Goal: Task Accomplishment & Management: Use online tool/utility

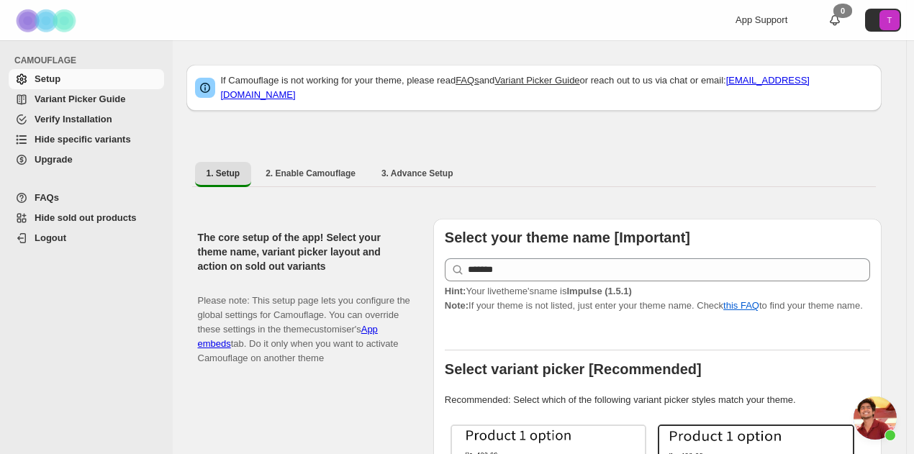
scroll to position [164, 0]
click at [111, 143] on span "Hide specific variants" at bounding box center [83, 139] width 96 height 11
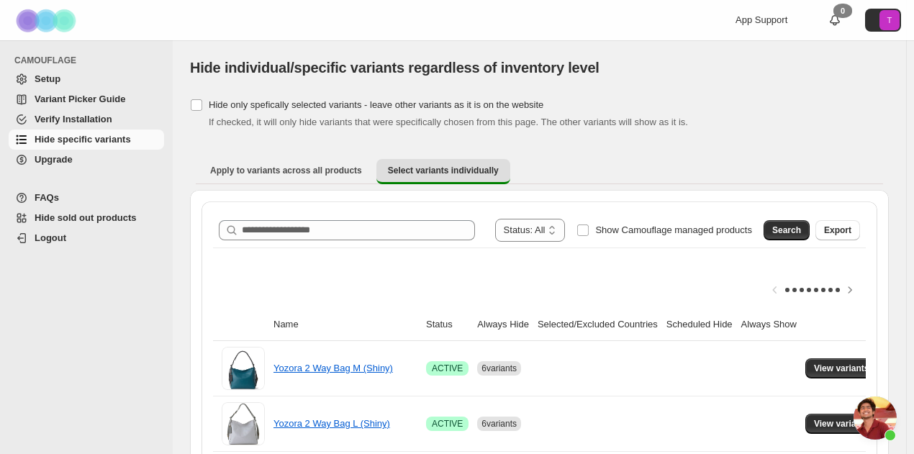
scroll to position [166, 0]
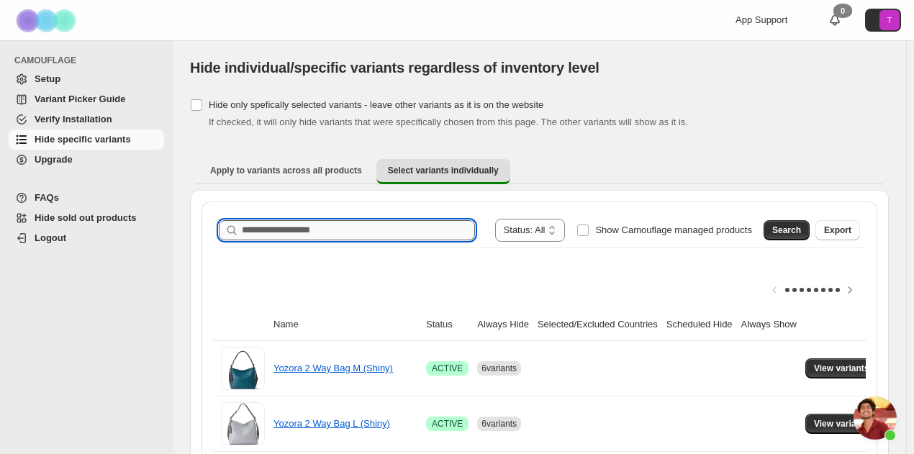
click at [324, 230] on input "Search product name" at bounding box center [358, 230] width 233 height 20
click at [789, 222] on button "Search" at bounding box center [787, 230] width 46 height 20
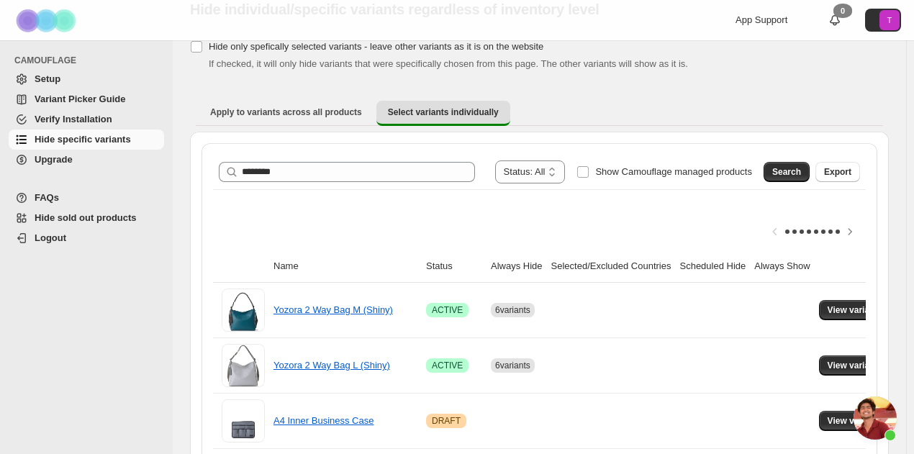
scroll to position [0, 0]
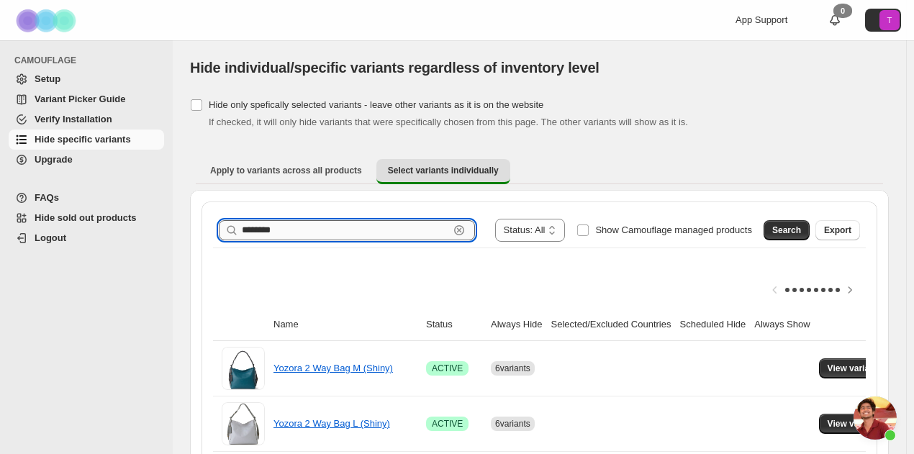
click at [294, 231] on input "********" at bounding box center [345, 230] width 207 height 20
click at [780, 230] on span "Search" at bounding box center [787, 231] width 29 height 12
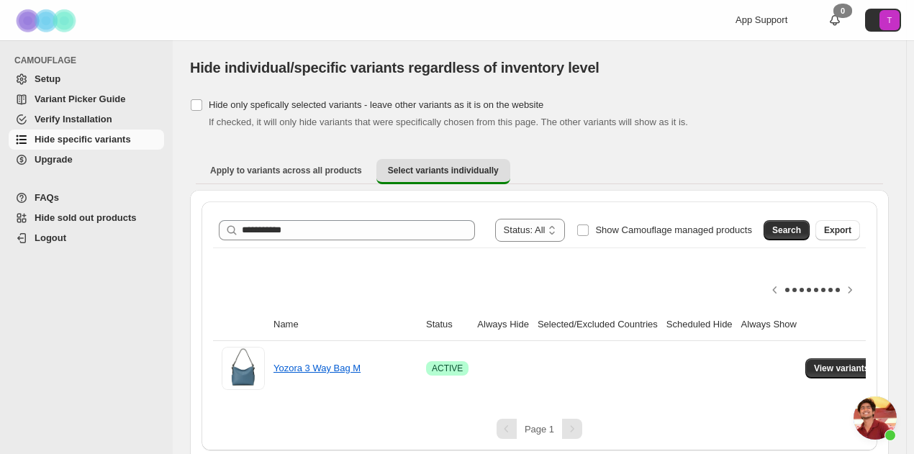
scroll to position [0, 36]
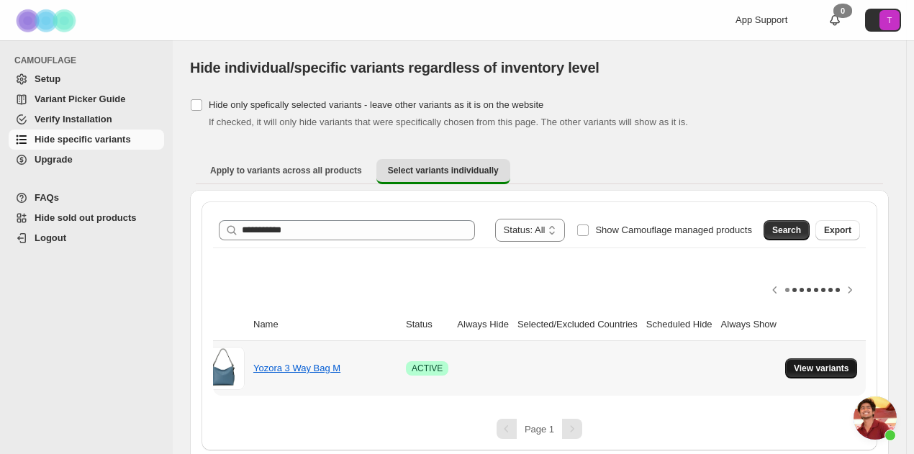
click at [810, 369] on span "View variants" at bounding box center [821, 369] width 55 height 12
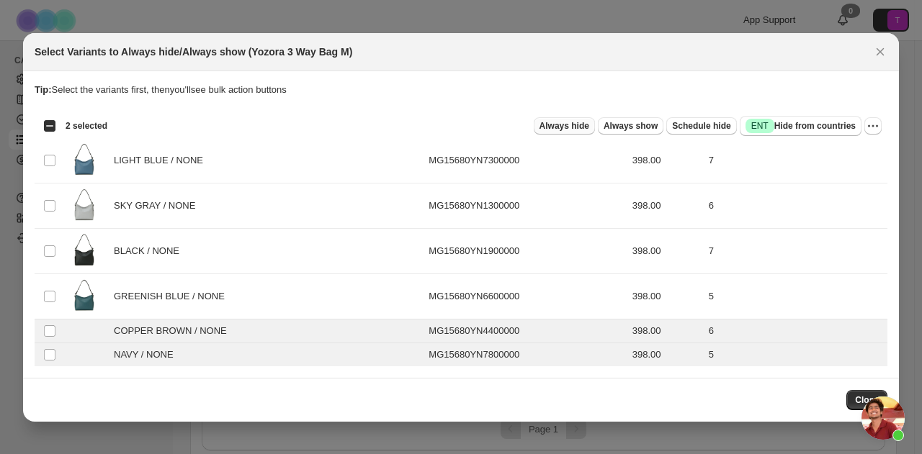
click at [567, 130] on span "Always hide" at bounding box center [564, 126] width 50 height 12
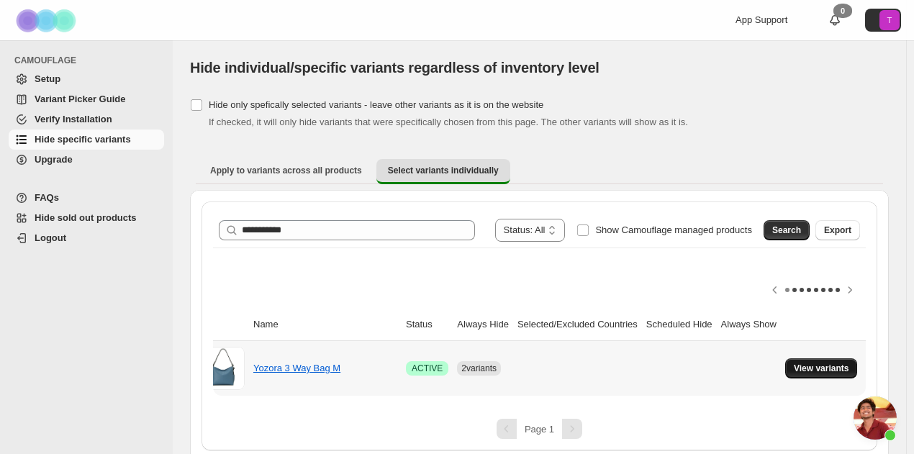
click at [815, 369] on span "View variants" at bounding box center [821, 369] width 55 height 12
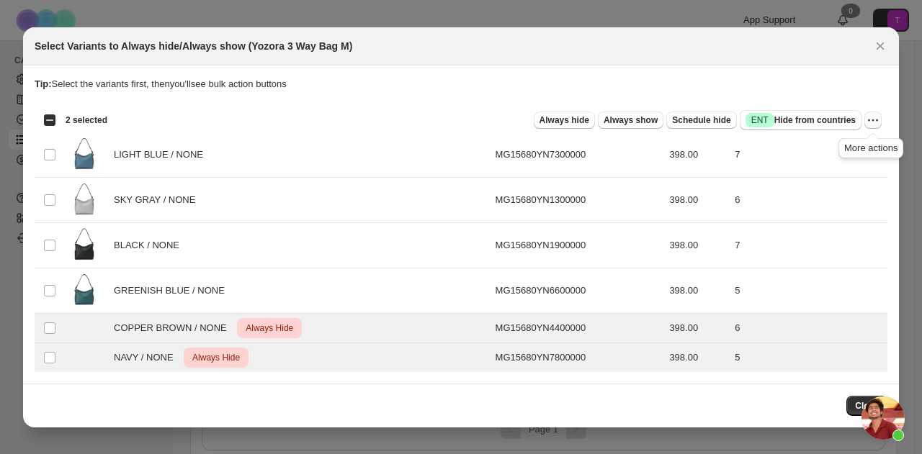
click at [875, 127] on icon "More actions" at bounding box center [872, 120] width 14 height 14
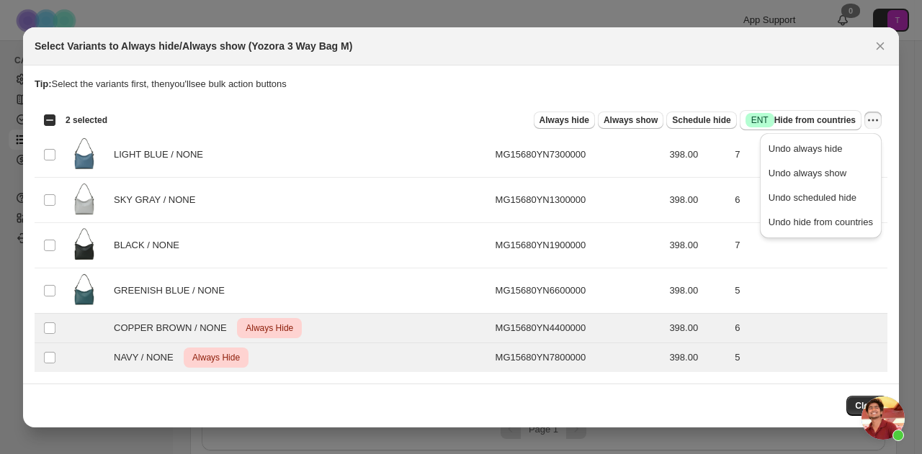
click at [848, 89] on p "Tip: Select the variants first, then you'll see bulk action buttons" at bounding box center [461, 84] width 852 height 14
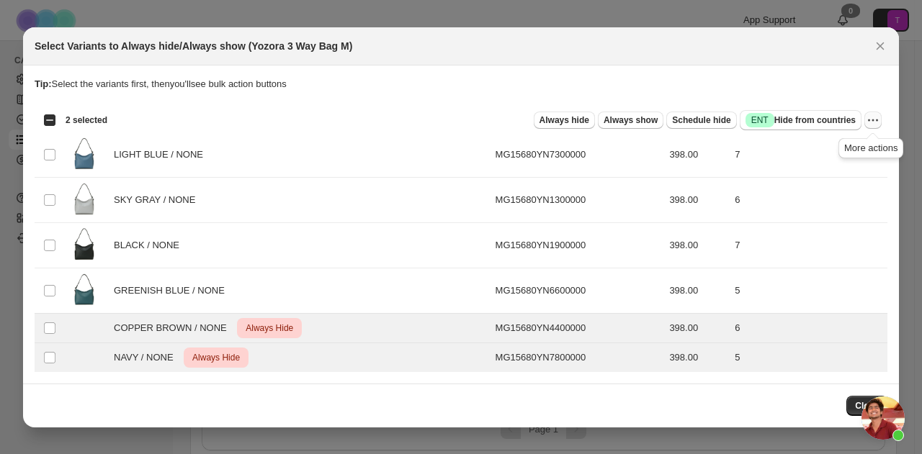
click at [873, 122] on icon "More actions" at bounding box center [872, 120] width 14 height 14
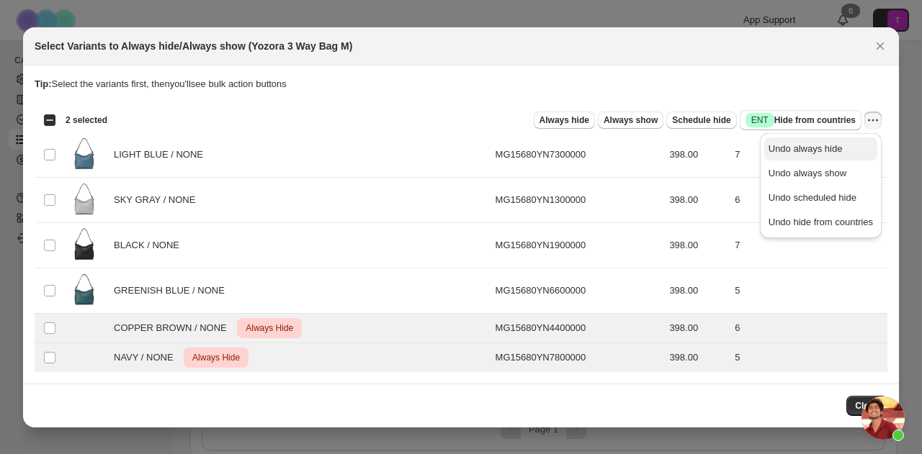
click at [822, 152] on span "Undo always hide" at bounding box center [805, 148] width 74 height 11
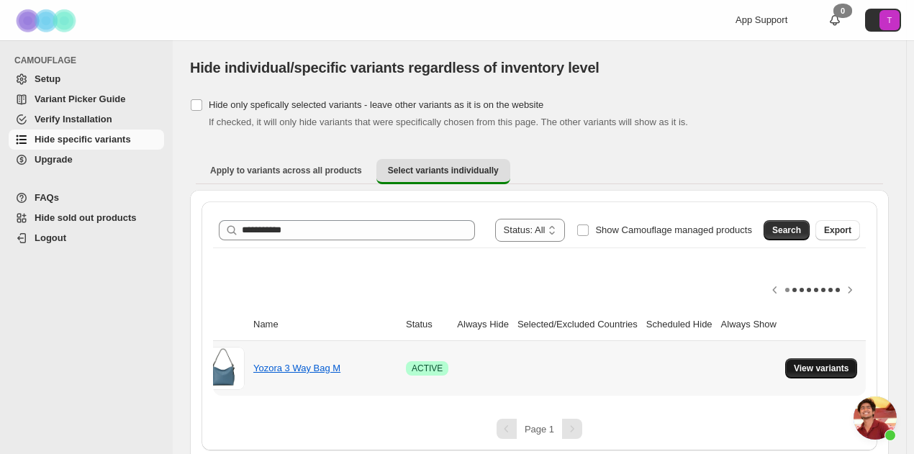
click at [809, 361] on button "View variants" at bounding box center [821, 369] width 73 height 20
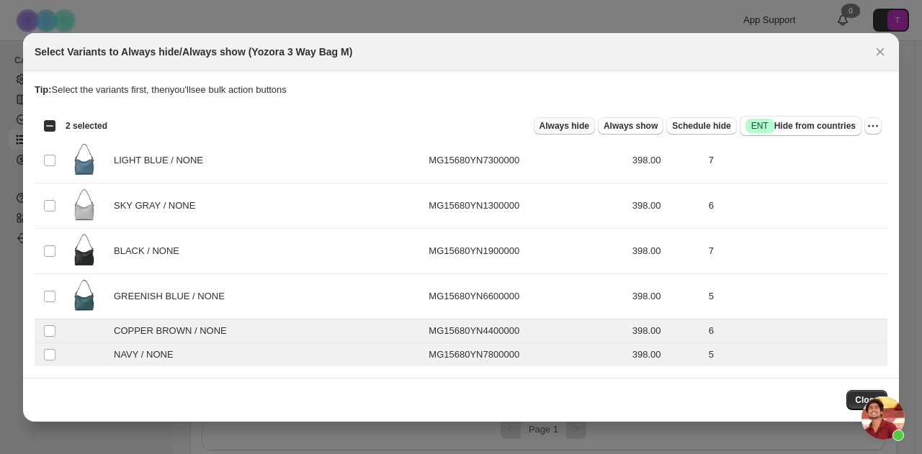
click at [572, 129] on span "Always hide" at bounding box center [564, 126] width 50 height 12
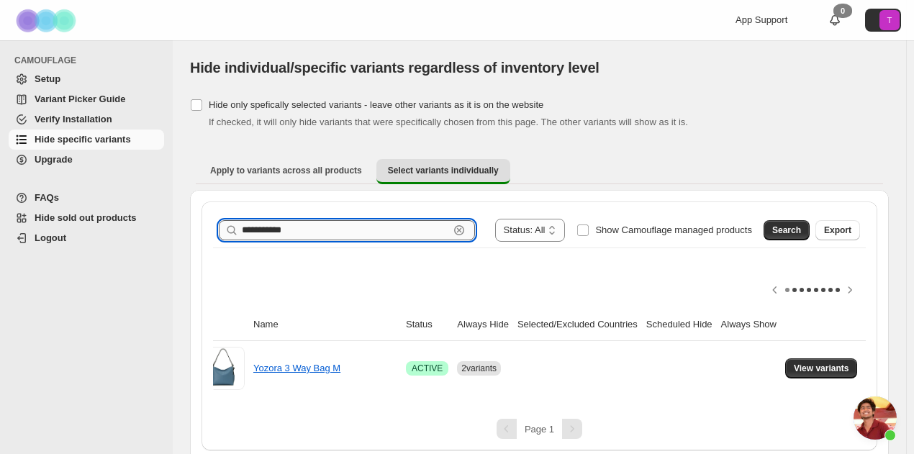
click at [310, 225] on input "**********" at bounding box center [345, 230] width 207 height 20
type input "**********"
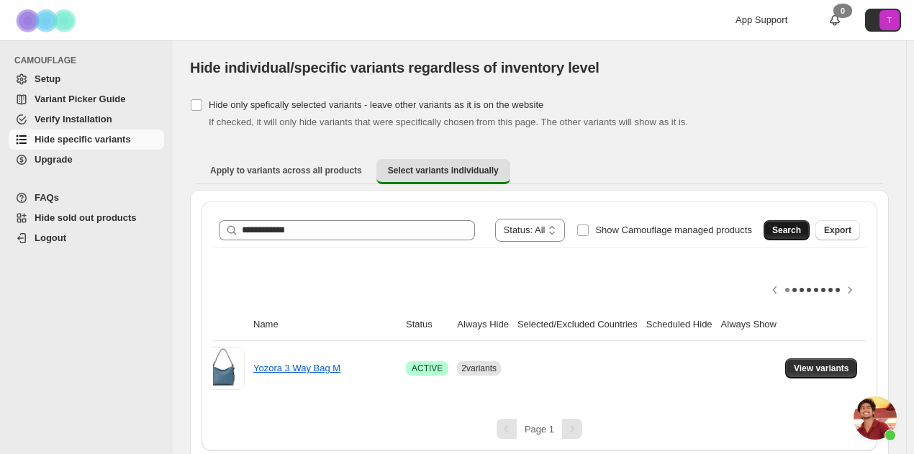
click at [791, 230] on span "Search" at bounding box center [787, 231] width 29 height 12
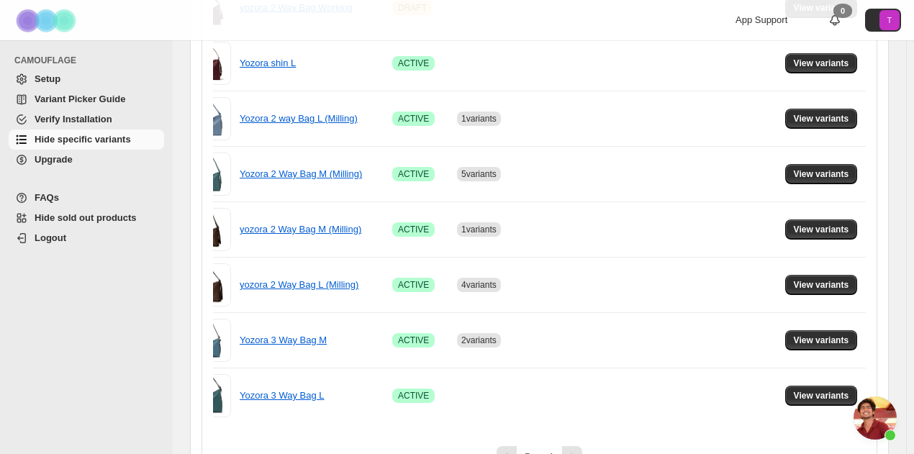
scroll to position [1066, 0]
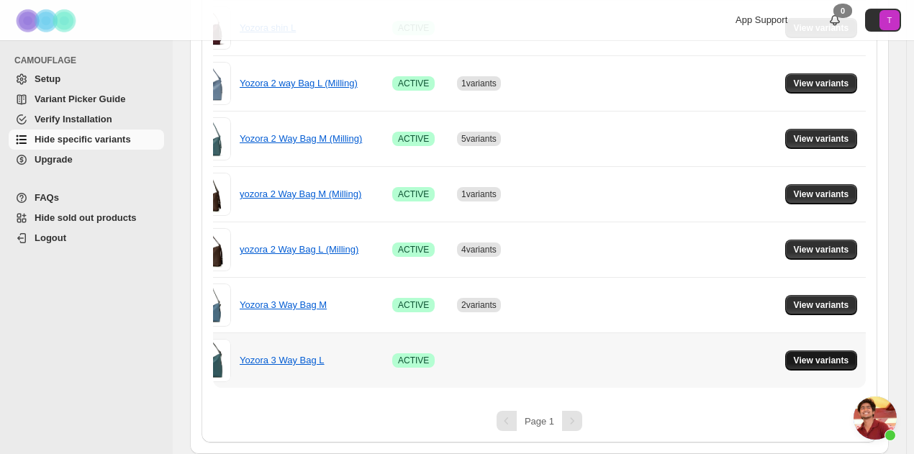
click at [850, 355] on span "View variants" at bounding box center [821, 361] width 55 height 12
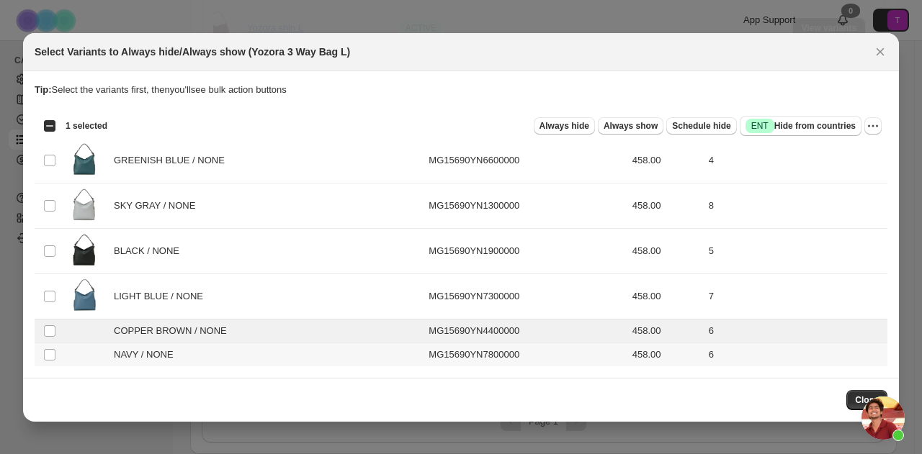
click at [50, 361] on td "Select product variant" at bounding box center [48, 355] width 27 height 24
click at [573, 127] on span "Always hide" at bounding box center [564, 126] width 50 height 12
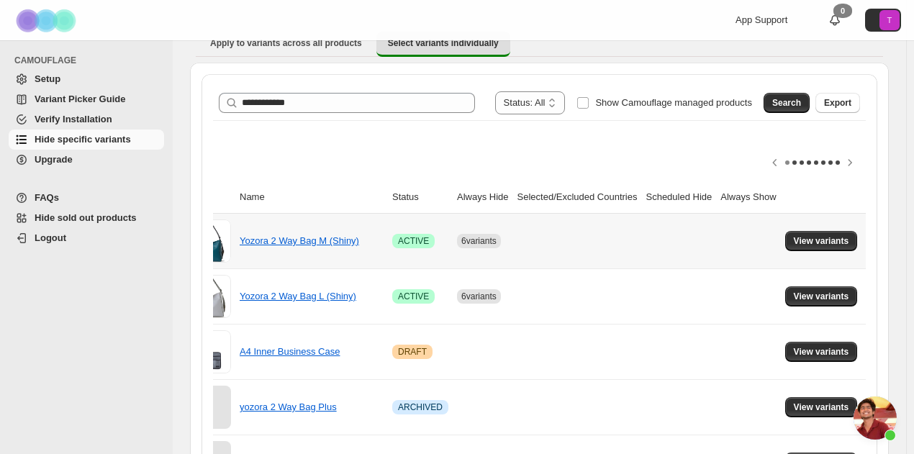
scroll to position [0, 0]
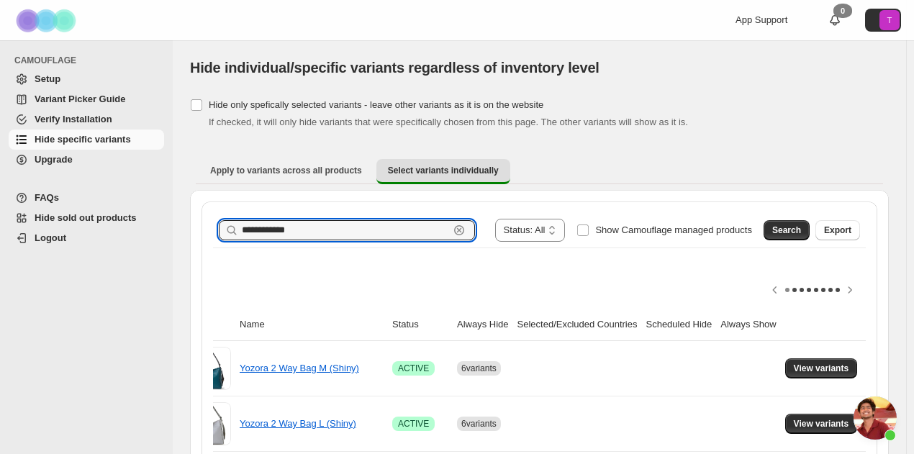
drag, startPoint x: 323, startPoint y: 225, endPoint x: 207, endPoint y: 235, distance: 117.1
click at [805, 224] on button "Search" at bounding box center [787, 230] width 46 height 20
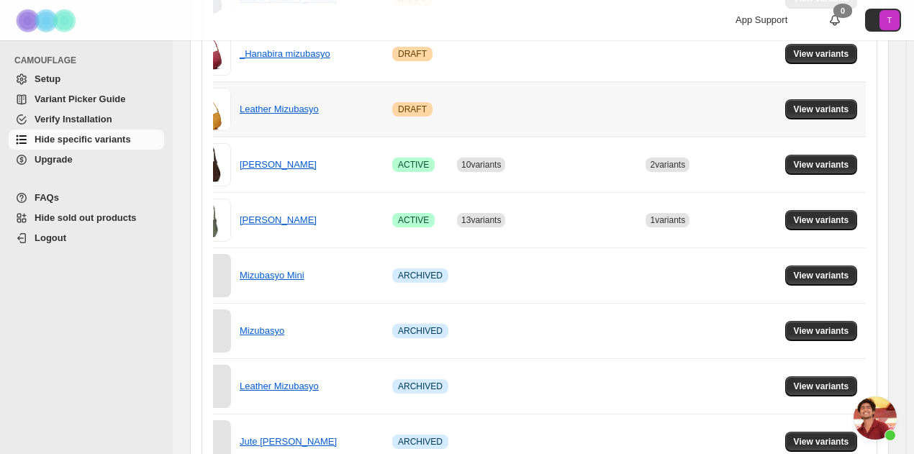
scroll to position [432, 0]
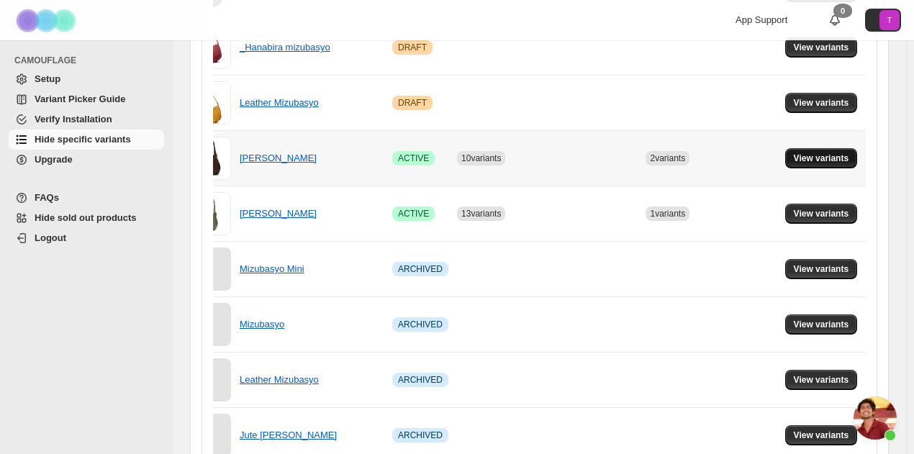
click at [839, 161] on span "View variants" at bounding box center [821, 159] width 55 height 12
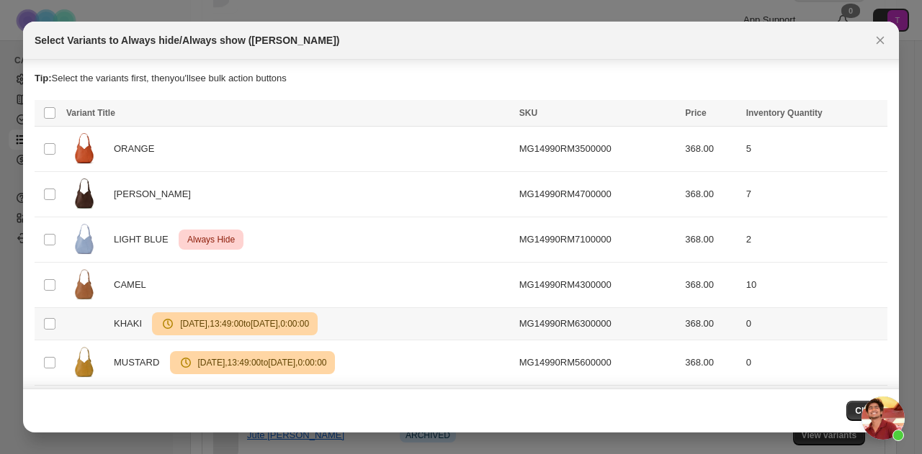
scroll to position [72, 0]
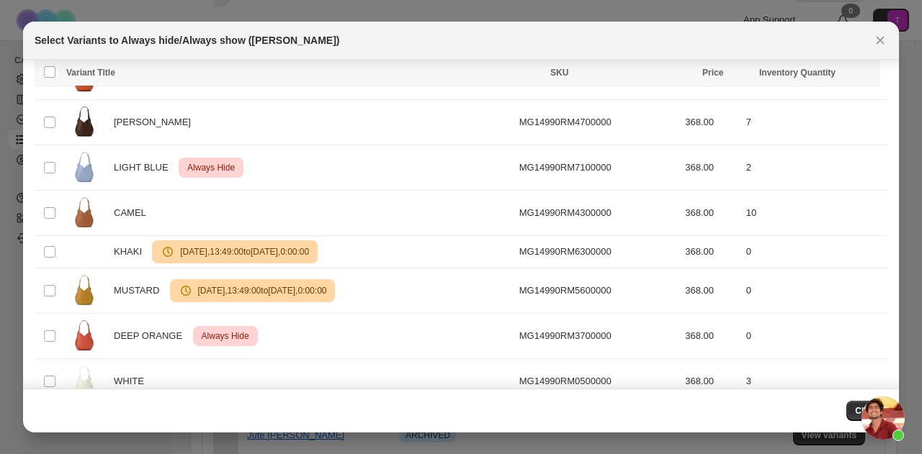
click at [874, 40] on icon "Close" at bounding box center [880, 40] width 14 height 14
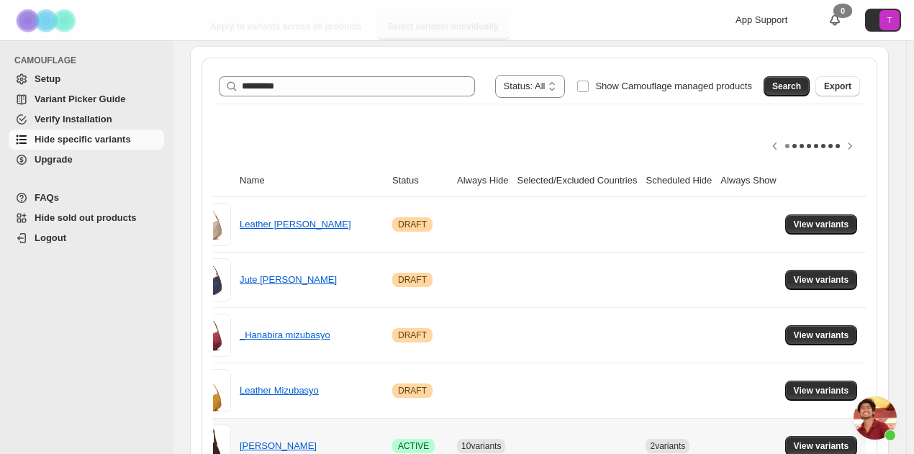
scroll to position [0, 0]
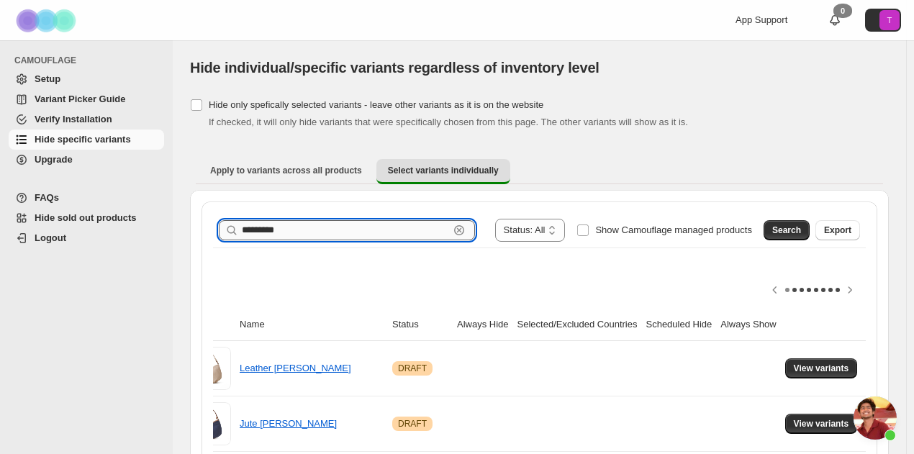
click at [354, 234] on input "*********" at bounding box center [345, 230] width 207 height 20
type input "**********"
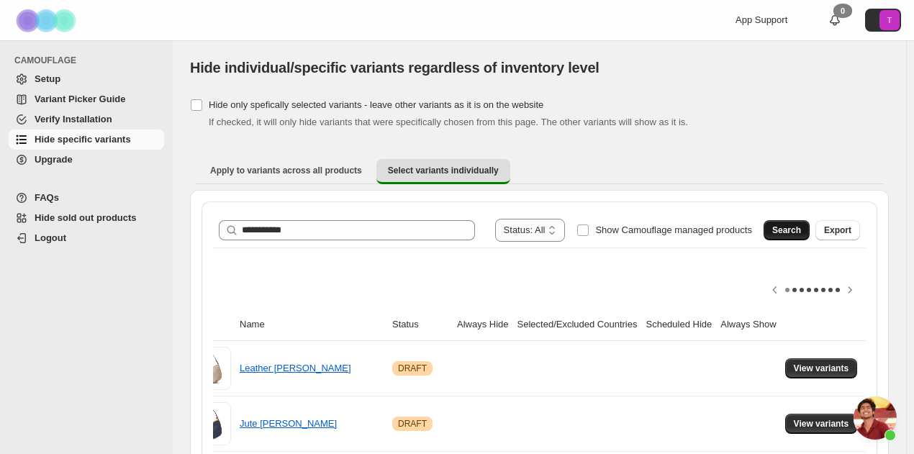
click at [795, 227] on span "Search" at bounding box center [787, 231] width 29 height 12
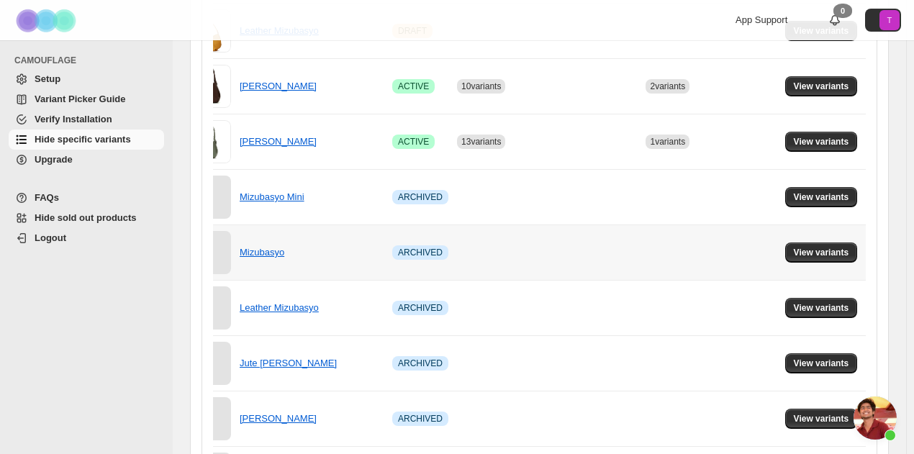
scroll to position [360, 0]
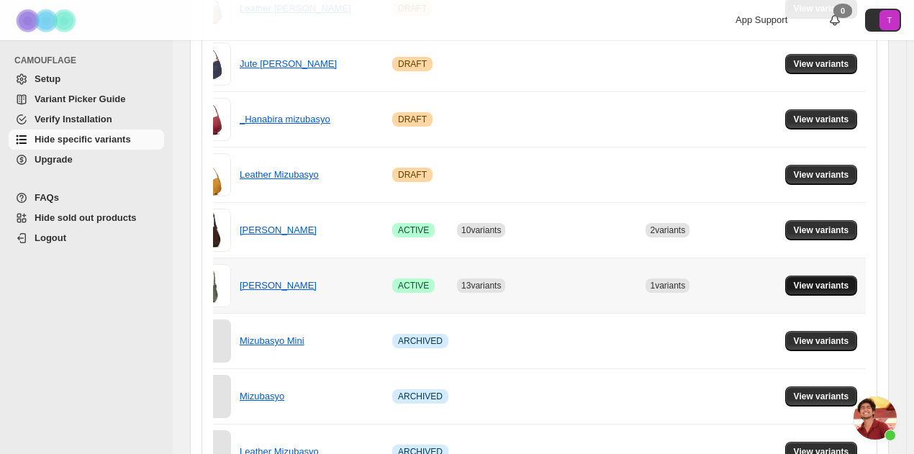
click at [845, 285] on span "View variants" at bounding box center [821, 286] width 55 height 12
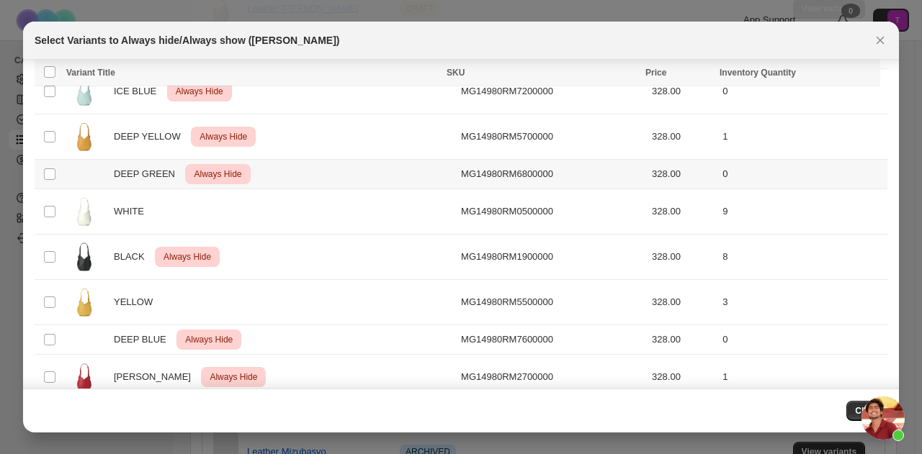
scroll to position [242, 0]
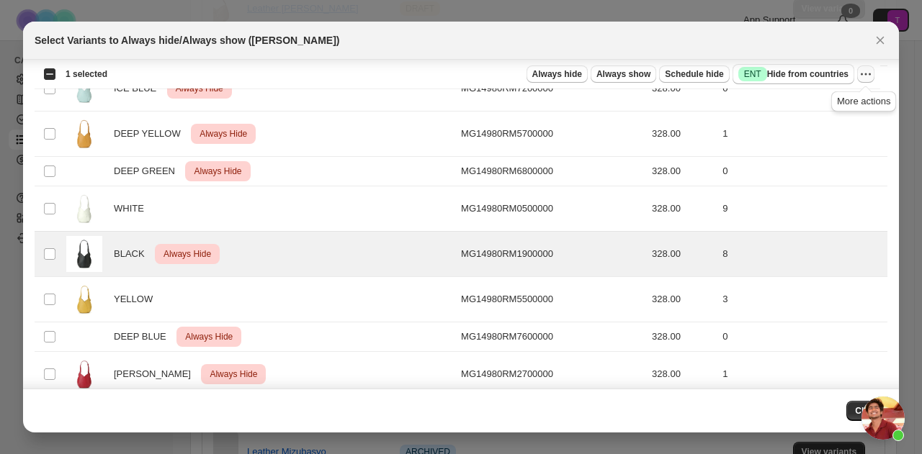
click at [864, 73] on icon "More actions" at bounding box center [865, 74] width 14 height 14
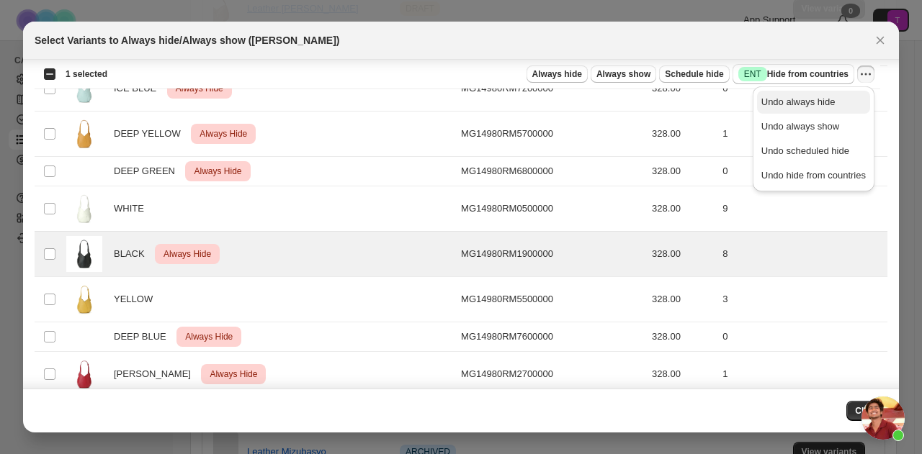
click at [845, 102] on span "Undo always hide" at bounding box center [813, 102] width 104 height 14
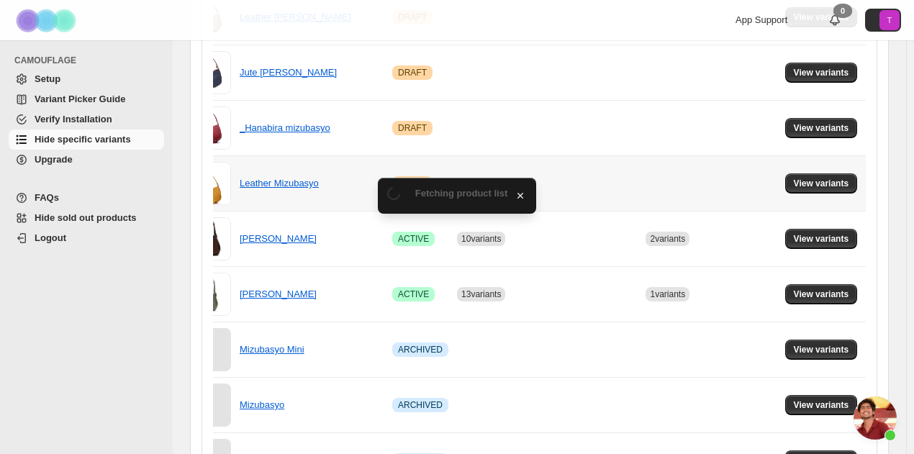
scroll to position [360, 0]
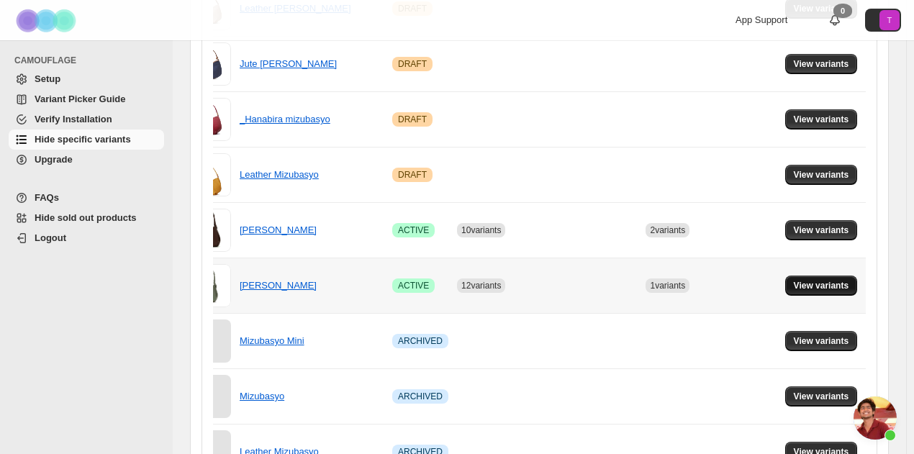
click at [823, 282] on span "View variants" at bounding box center [821, 286] width 55 height 12
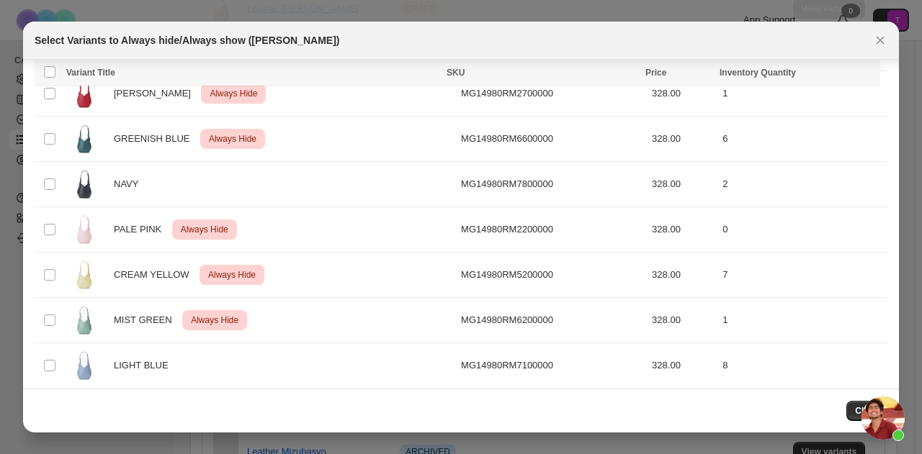
scroll to position [528, 0]
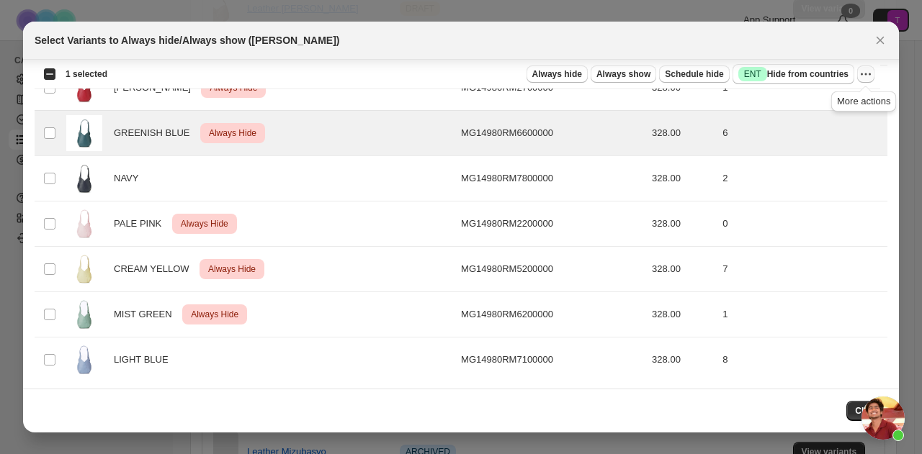
click at [865, 69] on icon "More actions" at bounding box center [865, 74] width 14 height 14
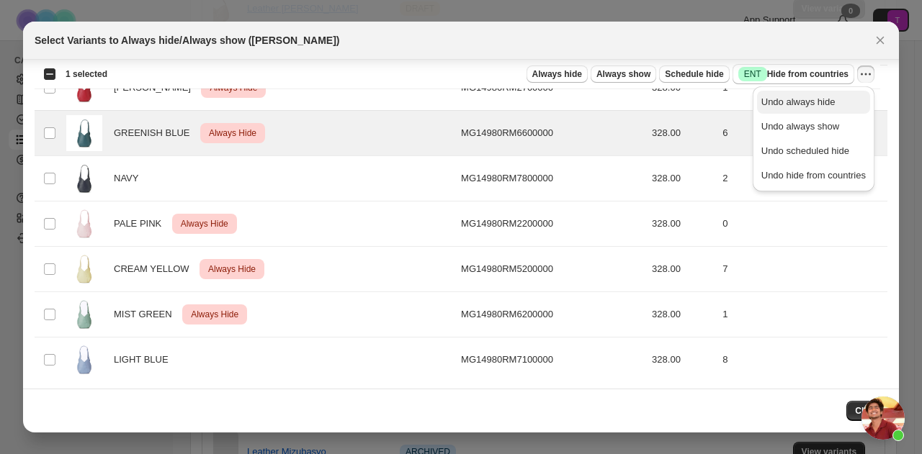
click at [832, 103] on span "Undo always hide" at bounding box center [813, 102] width 104 height 14
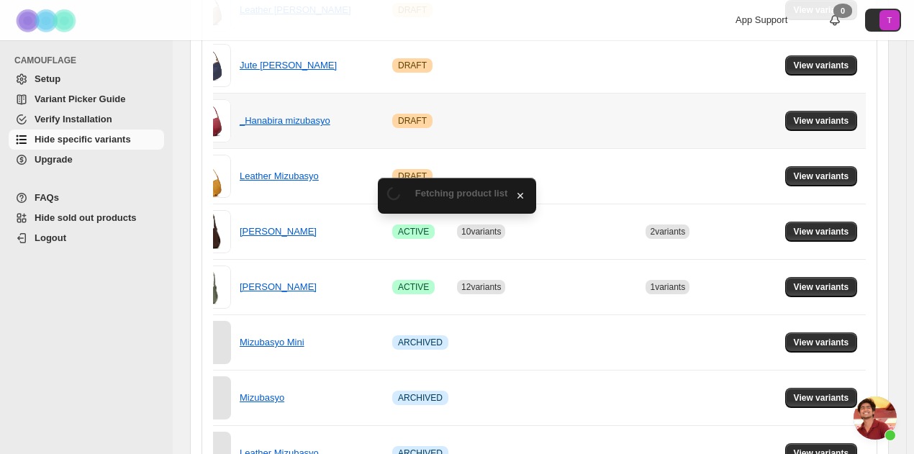
scroll to position [360, 0]
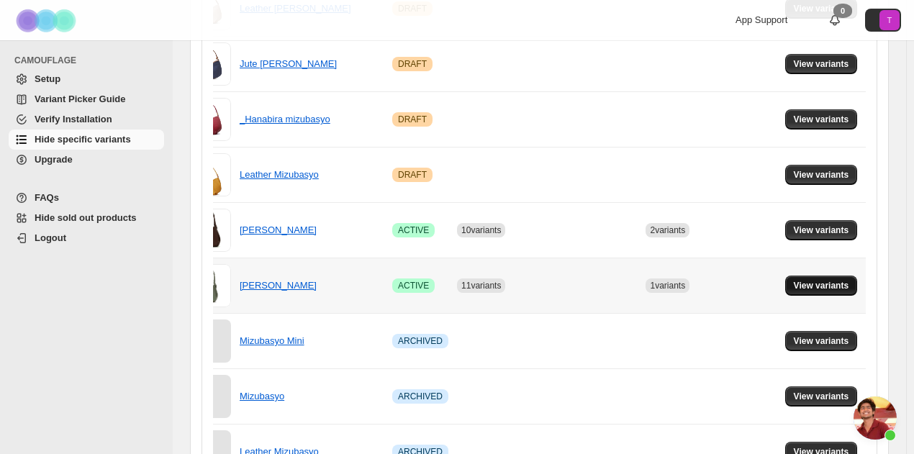
click at [850, 277] on button "View variants" at bounding box center [821, 286] width 73 height 20
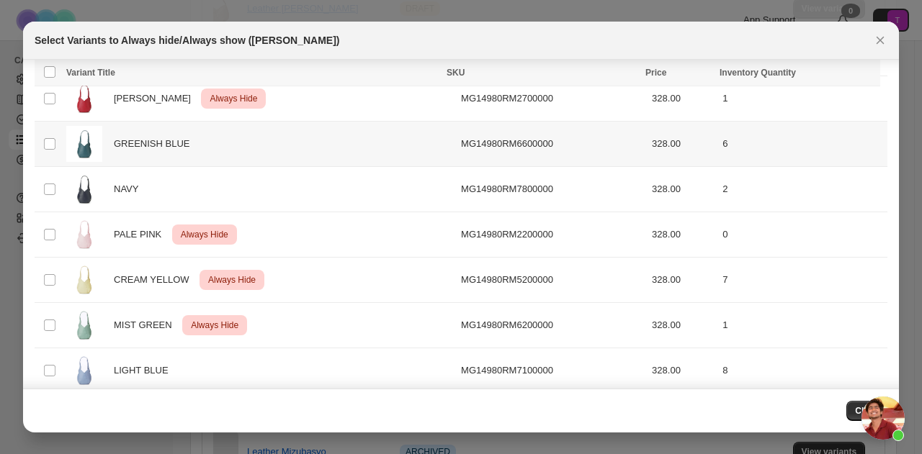
scroll to position [528, 0]
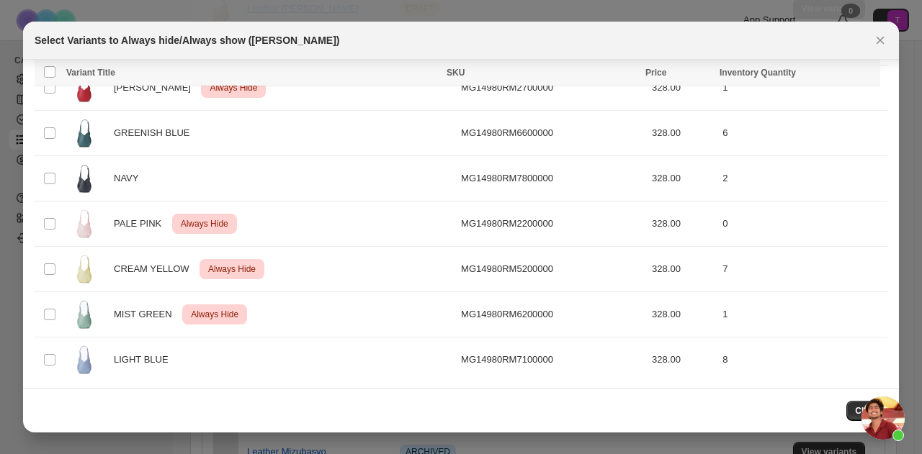
drag, startPoint x: 873, startPoint y: 413, endPoint x: 841, endPoint y: 63, distance: 351.3
click at [841, 63] on body "**********" at bounding box center [461, 227] width 922 height 454
click at [852, 411] on button "Close" at bounding box center [866, 411] width 41 height 20
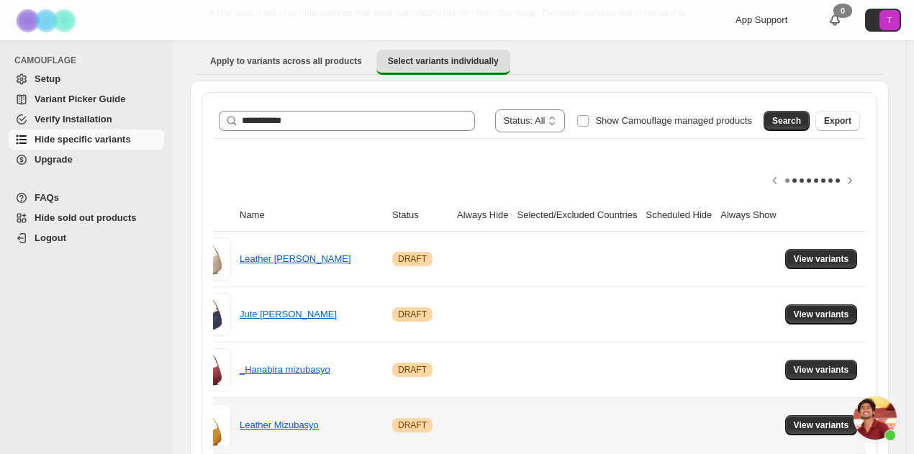
scroll to position [216, 0]
